Goal: Find specific page/section: Find specific page/section

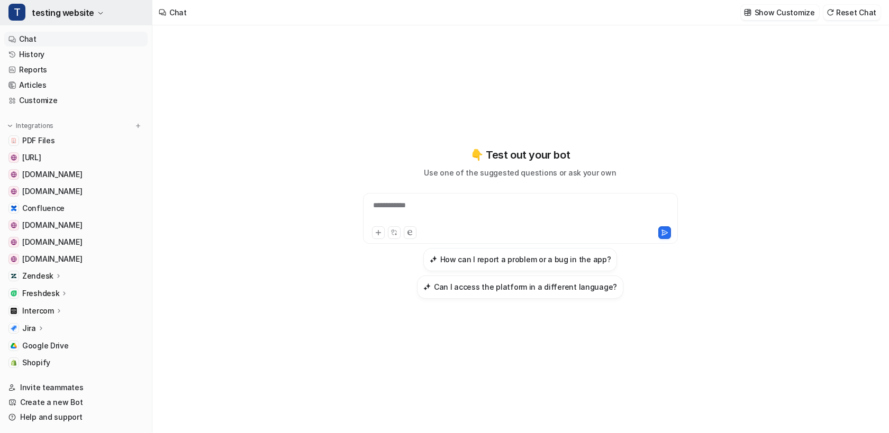
click at [52, 6] on span "testing website" at bounding box center [63, 12] width 62 height 15
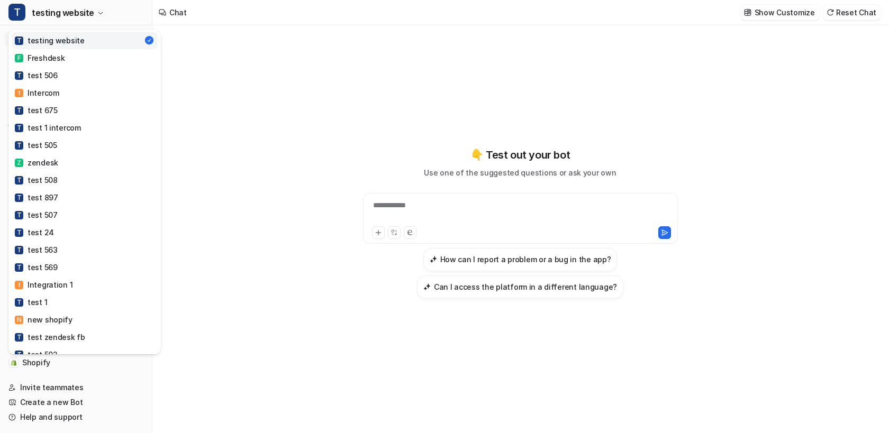
click at [198, 81] on div "T testing website T testing website F Freshdesk T test 506 I Intercom T test 67…" at bounding box center [444, 216] width 889 height 433
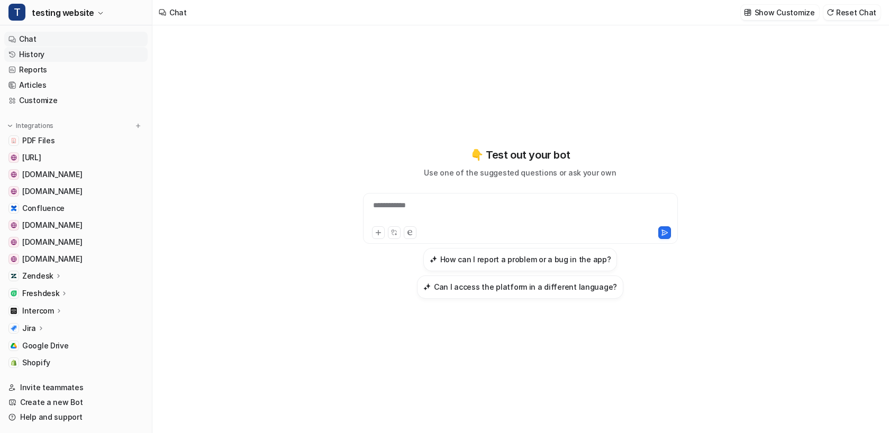
click at [32, 57] on link "History" at bounding box center [75, 54] width 143 height 15
